Goal: Task Accomplishment & Management: Complete application form

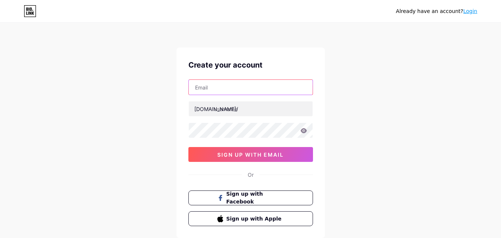
click at [249, 90] on input "text" at bounding box center [251, 87] width 124 height 15
paste input "[EMAIL_ADDRESS][DOMAIN_NAME]"
click at [245, 91] on input "[EMAIL_ADDRESS][DOMAIN_NAME]" at bounding box center [251, 87] width 124 height 15
type input "[EMAIL_ADDRESS][DOMAIN_NAME]"
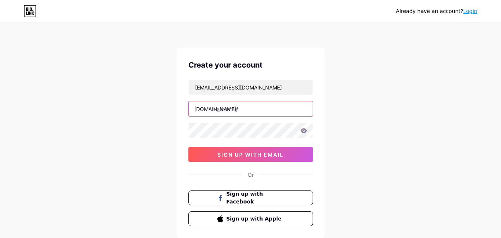
click at [244, 109] on input "text" at bounding box center [251, 108] width 124 height 15
paste input "billiondollardetailing"
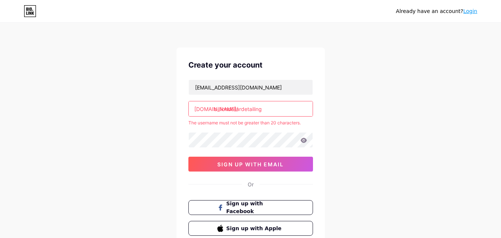
click at [276, 106] on input "billiondollardetailing" at bounding box center [251, 108] width 124 height 15
type input "billiondollardetail"
click at [341, 105] on div "Already have an account? Login Create your account billiondollardetailingus@gma…" at bounding box center [250, 146] width 501 height 293
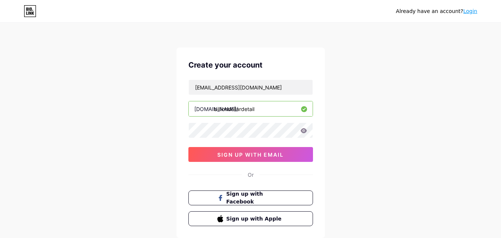
click at [269, 105] on input "billiondollardetail" at bounding box center [251, 108] width 124 height 15
click at [338, 103] on div "Already have an account? Login Create your account billiondollardetailingus@gma…" at bounding box center [250, 142] width 501 height 284
click at [240, 110] on input "billiondollardetail" at bounding box center [251, 108] width 124 height 15
drag, startPoint x: 215, startPoint y: 110, endPoint x: 274, endPoint y: 110, distance: 59.0
click at [274, 110] on input "billiondollardetail" at bounding box center [251, 108] width 124 height 15
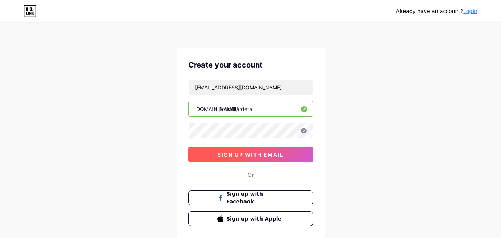
click at [265, 153] on span "sign up with email" at bounding box center [250, 154] width 66 height 6
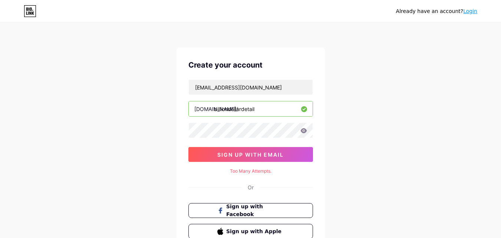
click at [303, 131] on icon at bounding box center [303, 130] width 6 height 5
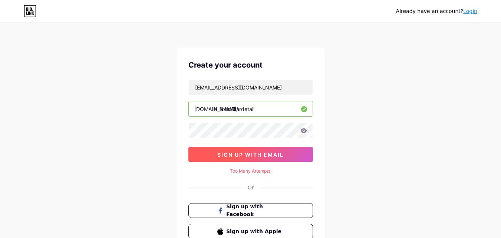
click at [278, 153] on span "sign up with email" at bounding box center [250, 154] width 66 height 6
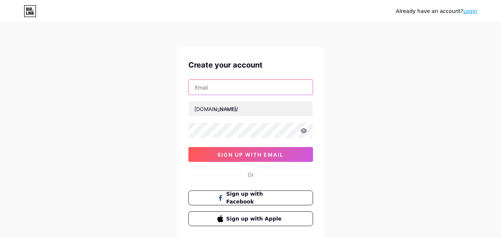
click at [222, 84] on input "text" at bounding box center [251, 87] width 124 height 15
paste input "[EMAIL_ADDRESS][DOMAIN_NAME]"
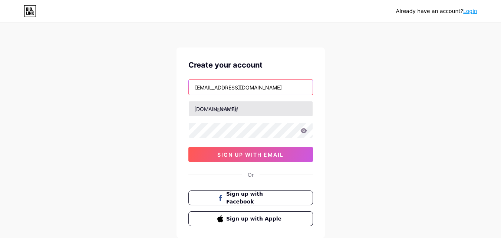
type input "[EMAIL_ADDRESS][DOMAIN_NAME]"
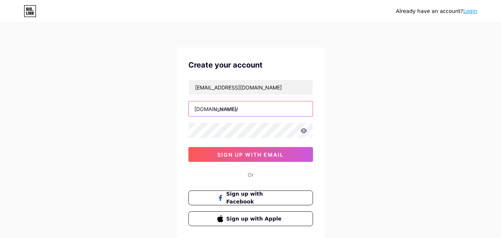
click at [229, 109] on input "text" at bounding box center [251, 108] width 124 height 15
paste input "billiondollardetail"
type input "billiondollardetail"
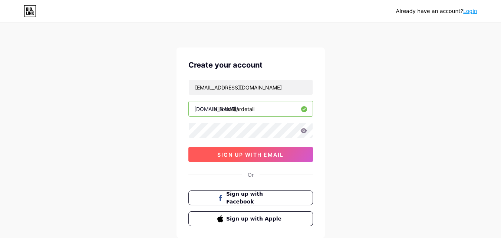
click at [238, 152] on span "sign up with email" at bounding box center [250, 154] width 66 height 6
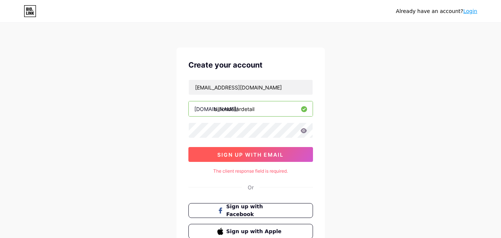
click at [244, 154] on span "sign up with email" at bounding box center [250, 154] width 66 height 6
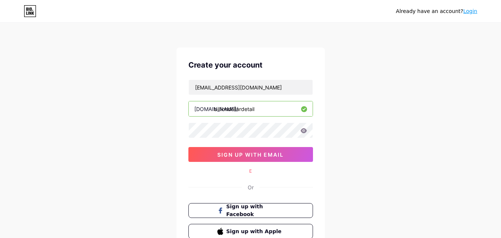
click at [349, 144] on div "Already have an account? Login Create your account billiondollardetailingus@gma…" at bounding box center [250, 148] width 501 height 296
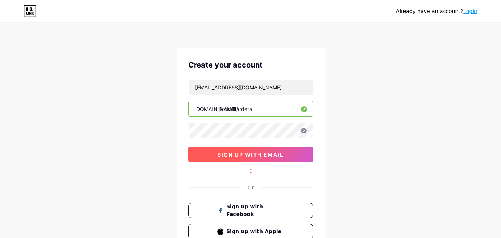
click at [242, 157] on span "sign up with email" at bounding box center [250, 154] width 66 height 6
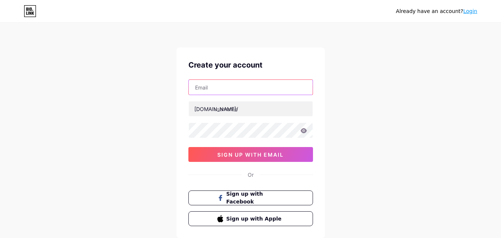
click at [233, 89] on input "text" at bounding box center [251, 87] width 124 height 15
paste input "Billiondollardetailing"
type input "Billiondollardetailing"
drag, startPoint x: 248, startPoint y: 88, endPoint x: 149, endPoint y: 88, distance: 99.4
click at [149, 88] on div "Already have an account? Login Create your account Billiondollardetailing [DOMA…" at bounding box center [250, 142] width 501 height 284
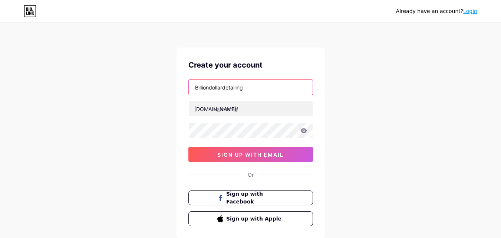
drag, startPoint x: 243, startPoint y: 89, endPoint x: 189, endPoint y: 88, distance: 54.2
click at [189, 88] on input "Billiondollardetailing" at bounding box center [251, 87] width 124 height 15
click at [231, 87] on input "Billiondollardetailing" at bounding box center [251, 87] width 124 height 15
paste input "[EMAIL_ADDRESS][DOMAIN_NAME]"
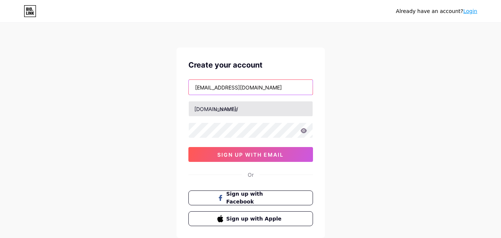
type input "[EMAIL_ADDRESS][DOMAIN_NAME]"
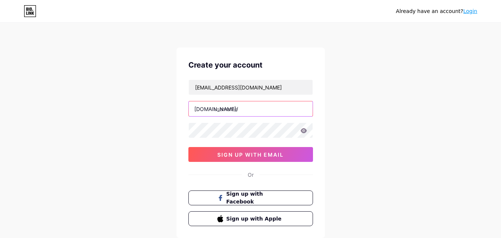
click at [233, 108] on input "text" at bounding box center [251, 108] width 124 height 15
paste input "billiondollardetail"
click at [349, 123] on div "Already have an account? Login Create your account billiondollardetailingus@gma…" at bounding box center [250, 142] width 501 height 284
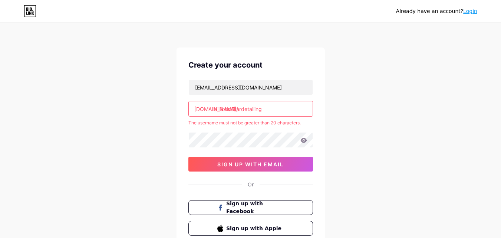
click at [275, 107] on input "billiondollardetailing" at bounding box center [251, 108] width 124 height 15
type input "billiondollardetail"
click at [363, 107] on div "Already have an account? Login Create your account billiondollardetailingus@gma…" at bounding box center [250, 146] width 501 height 293
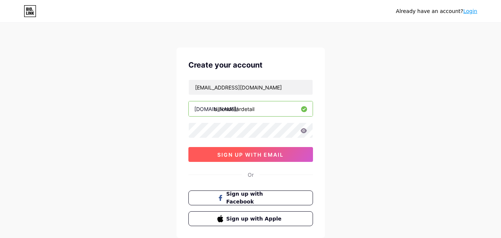
click at [270, 155] on span "sign up with email" at bounding box center [250, 154] width 66 height 6
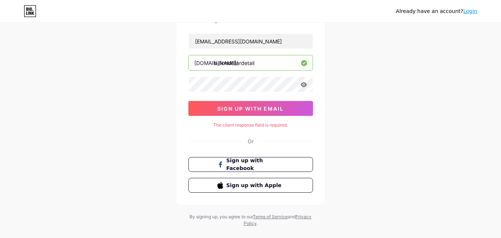
scroll to position [59, 0]
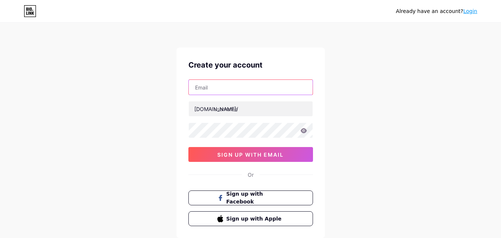
click at [215, 88] on input "text" at bounding box center [251, 87] width 124 height 15
paste input "[EMAIL_ADDRESS][DOMAIN_NAME]"
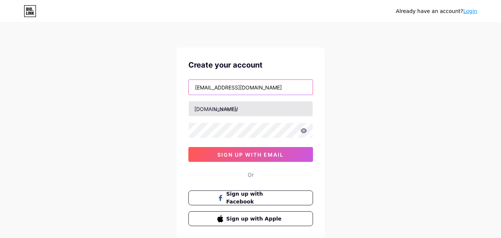
type input "[EMAIL_ADDRESS][DOMAIN_NAME]"
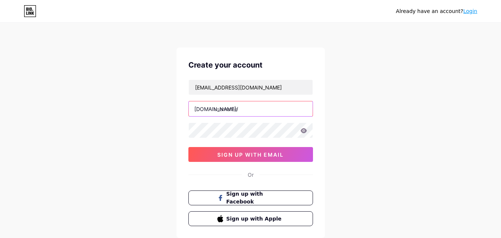
click at [236, 109] on input "text" at bounding box center [251, 108] width 124 height 15
paste input "billiondollardetail"
type input "billiondollardetail"
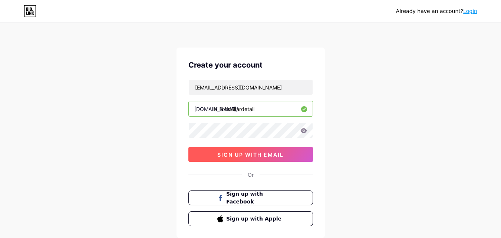
click at [241, 150] on button "sign up with email" at bounding box center [250, 154] width 125 height 15
